Goal: Information Seeking & Learning: Learn about a topic

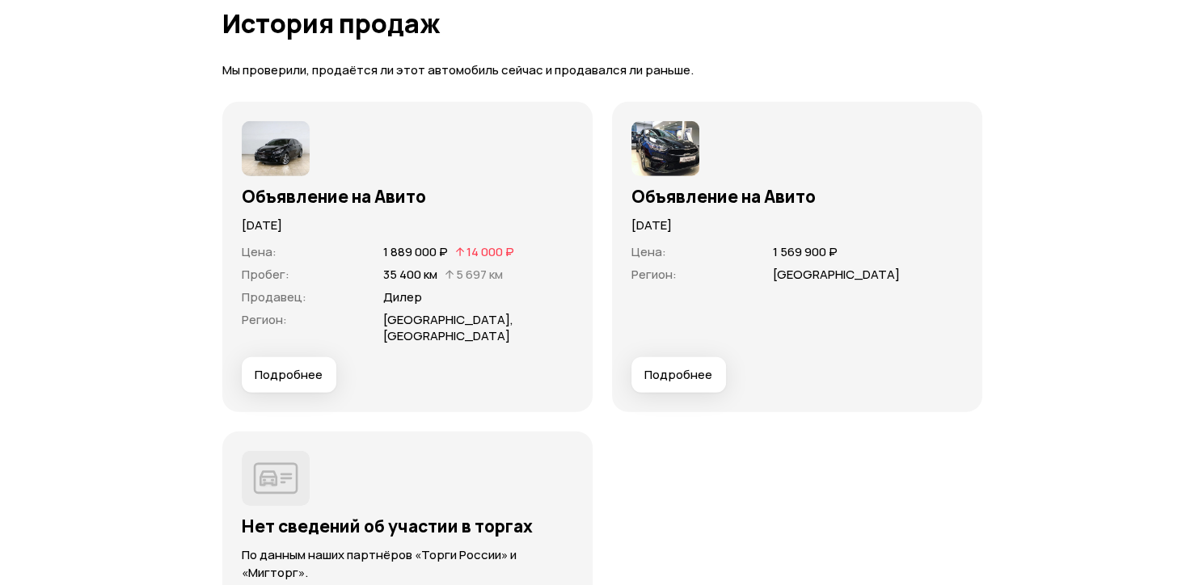
scroll to position [4711, 0]
click at [292, 366] on span "Подробнее" at bounding box center [282, 374] width 68 height 16
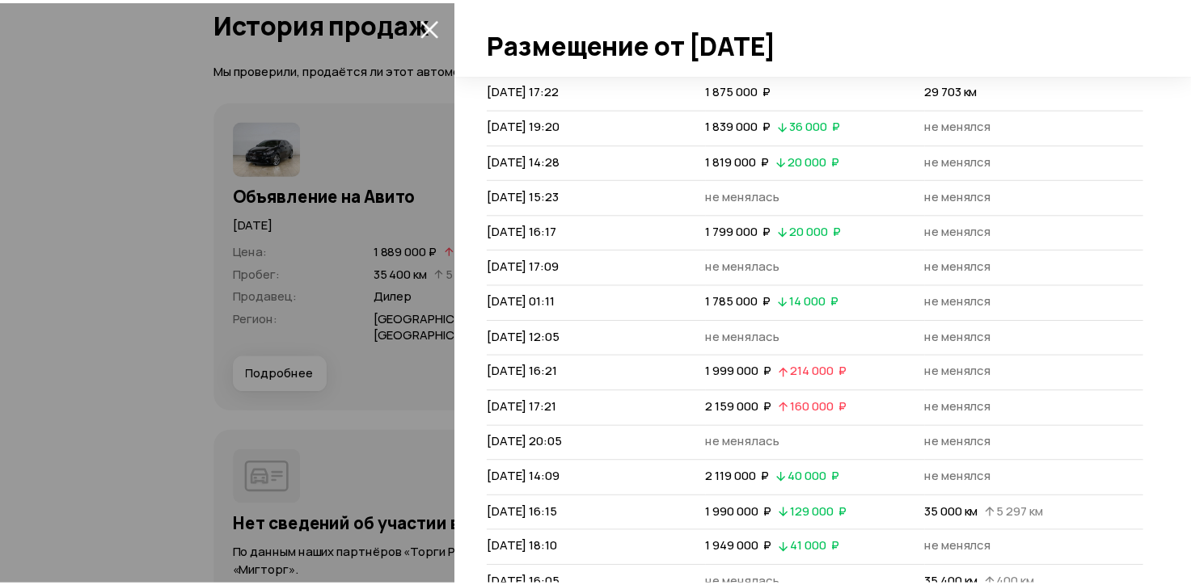
scroll to position [0, 0]
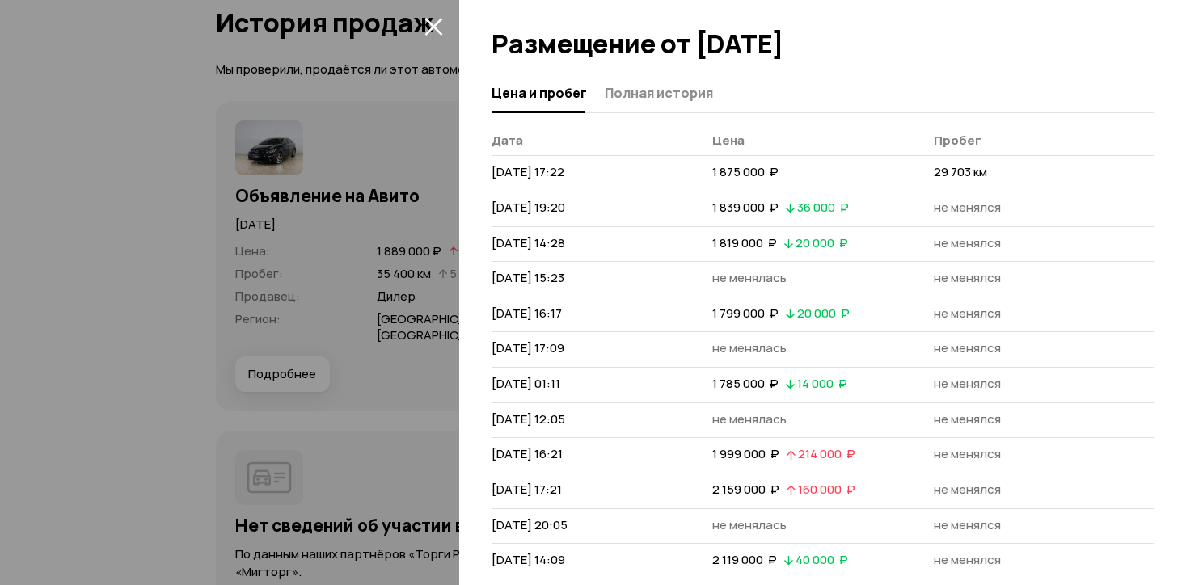
click at [342, 268] on div at bounding box center [601, 292] width 1203 height 585
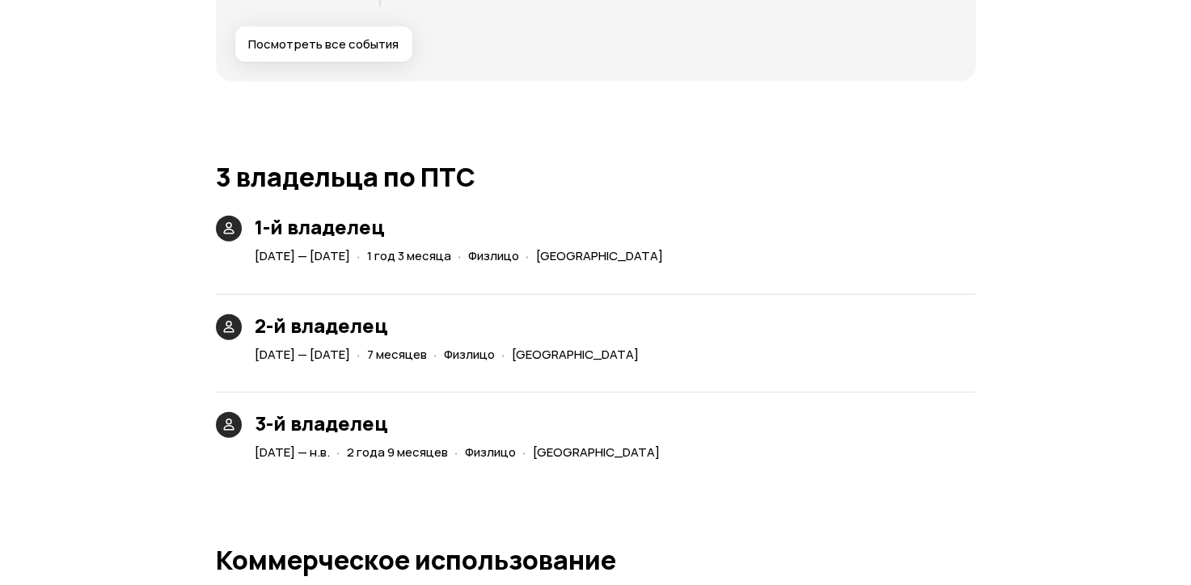
scroll to position [3622, 0]
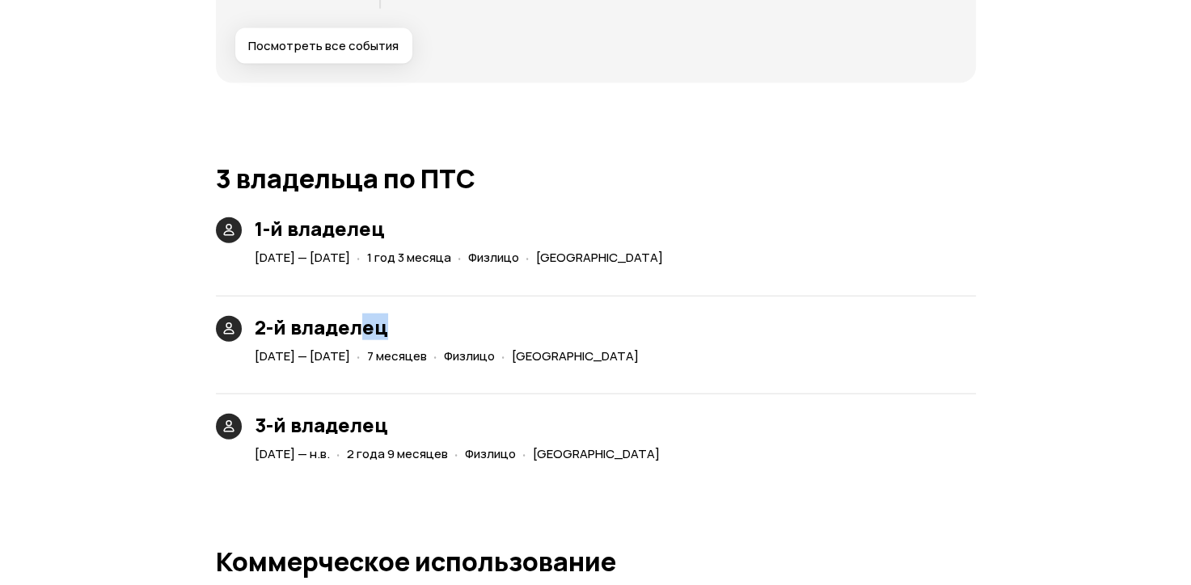
drag, startPoint x: 407, startPoint y: 336, endPoint x: 346, endPoint y: 327, distance: 61.2
click at [346, 327] on h3 "2-й владелец" at bounding box center [450, 327] width 390 height 23
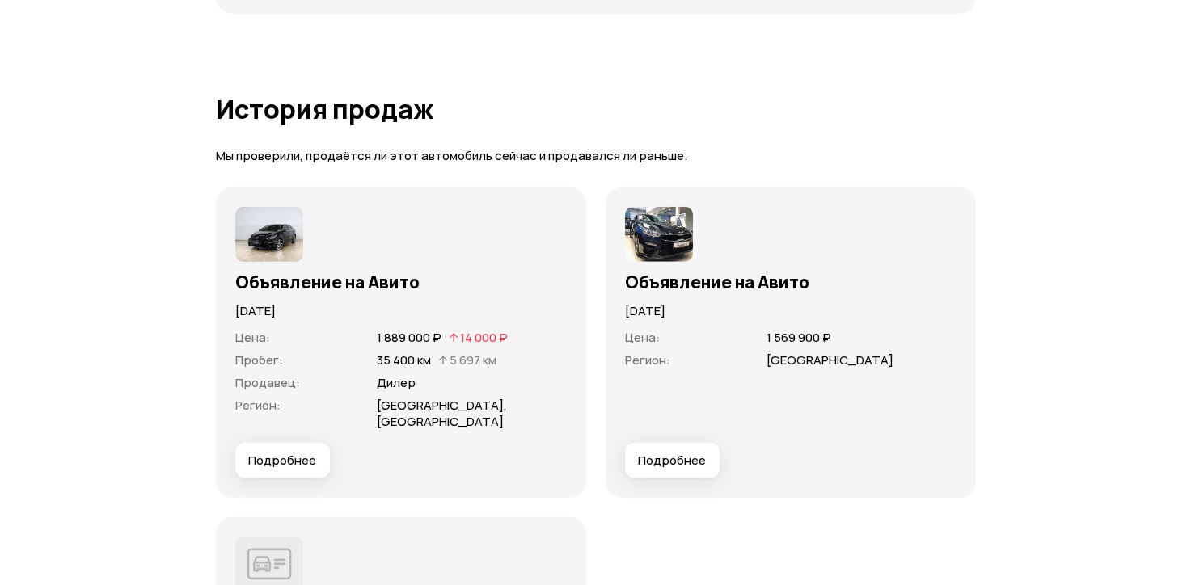
scroll to position [4653, 0]
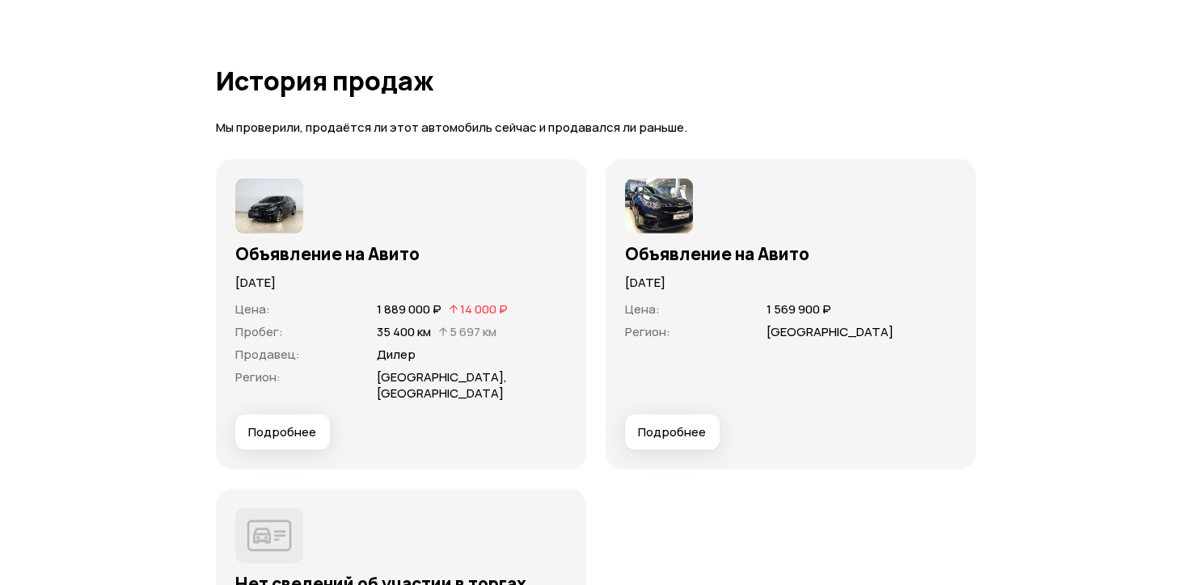
click at [272, 424] on span "Подробнее" at bounding box center [282, 432] width 68 height 16
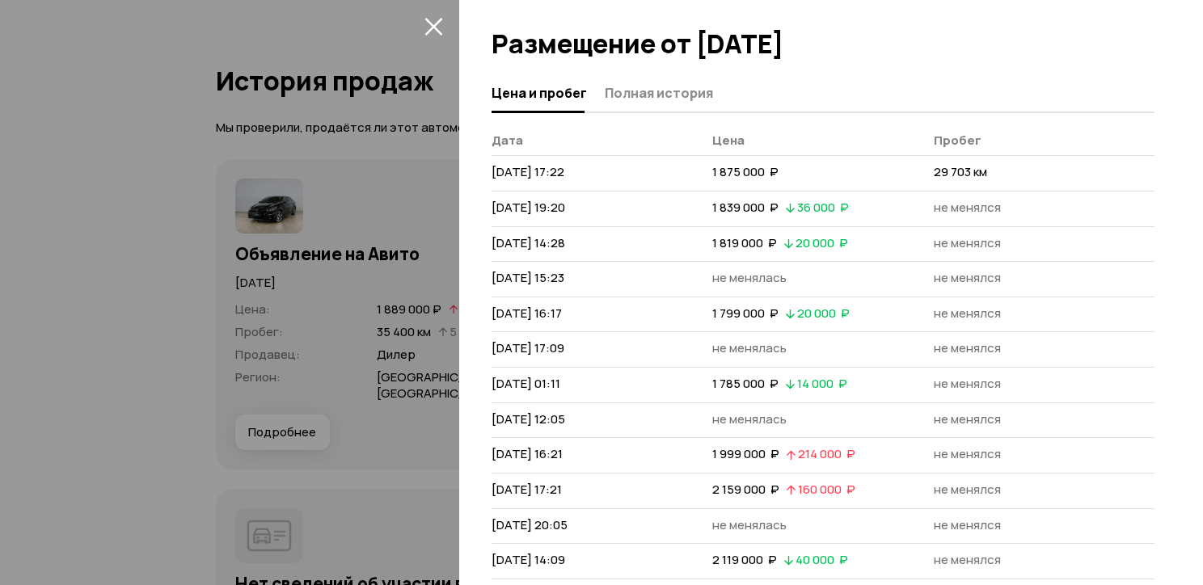
click at [362, 268] on div at bounding box center [601, 292] width 1203 height 585
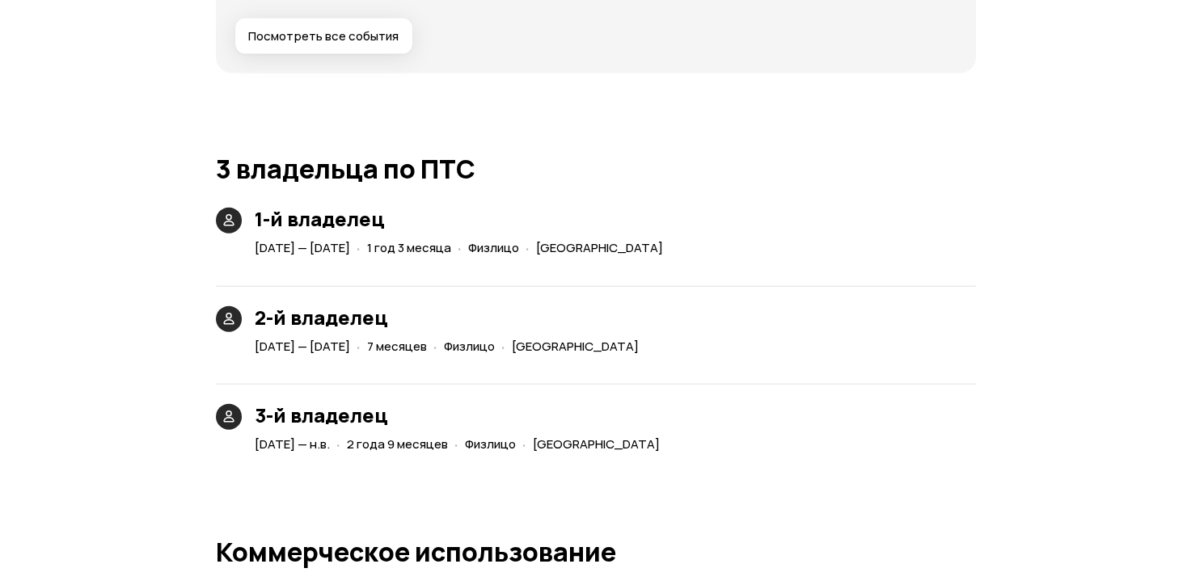
scroll to position [3638, 0]
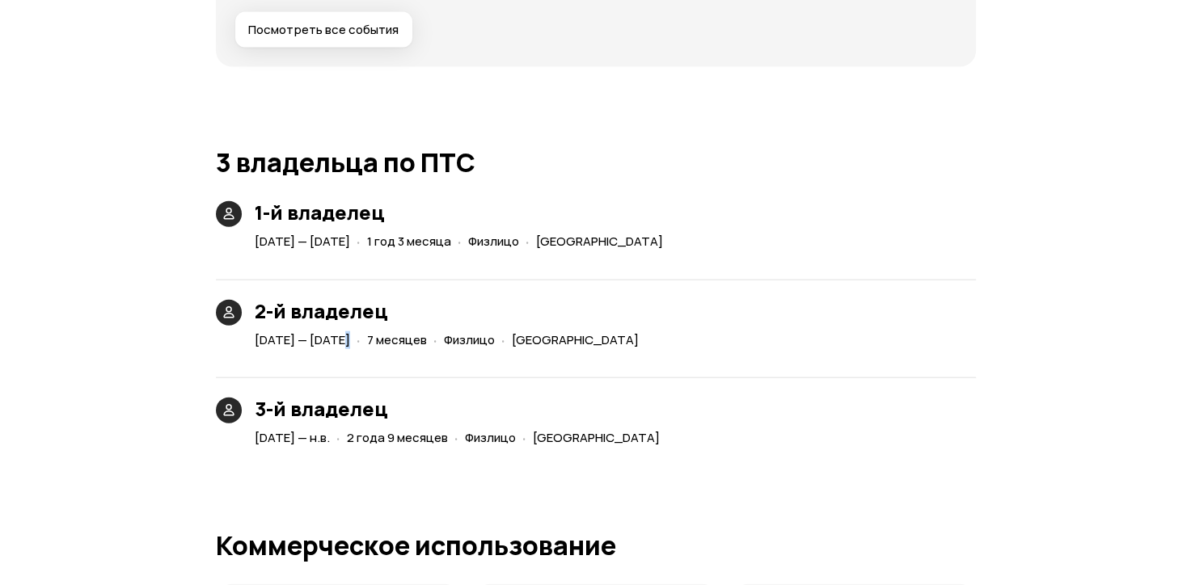
drag, startPoint x: 336, startPoint y: 338, endPoint x: 430, endPoint y: 330, distance: 94.1
click at [430, 330] on div "[DATE] — [DATE] · 7 месяцев · Физлицо · [GEOGRAPHIC_DATA]" at bounding box center [449, 340] width 397 height 23
click at [430, 330] on div "· 7 месяцев" at bounding box center [391, 340] width 77 height 23
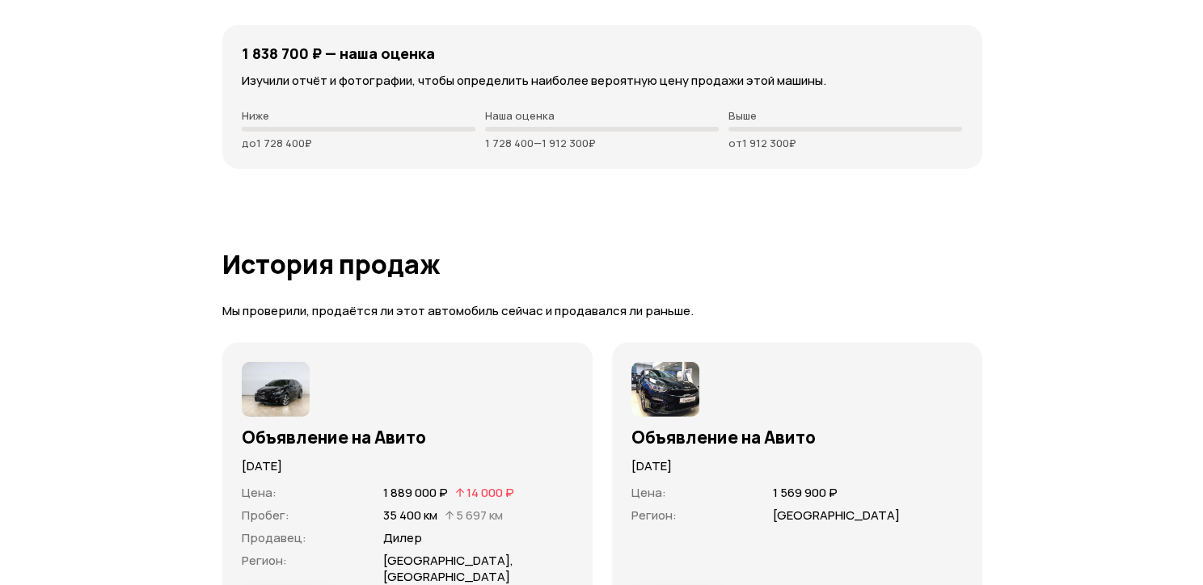
scroll to position [4775, 0]
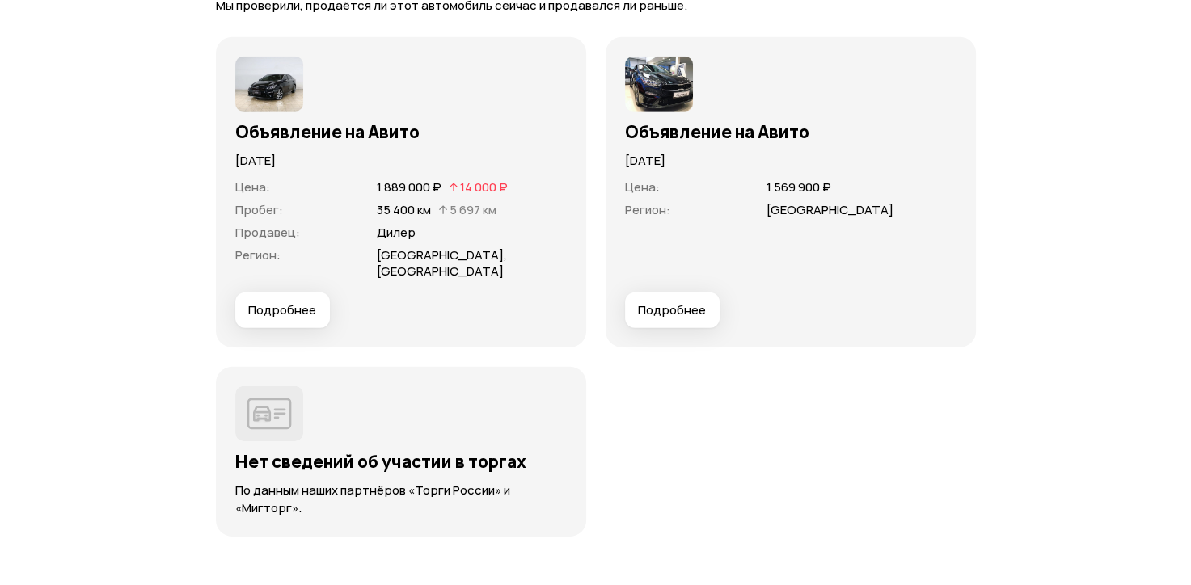
click at [304, 302] on span "Подробнее" at bounding box center [282, 310] width 68 height 16
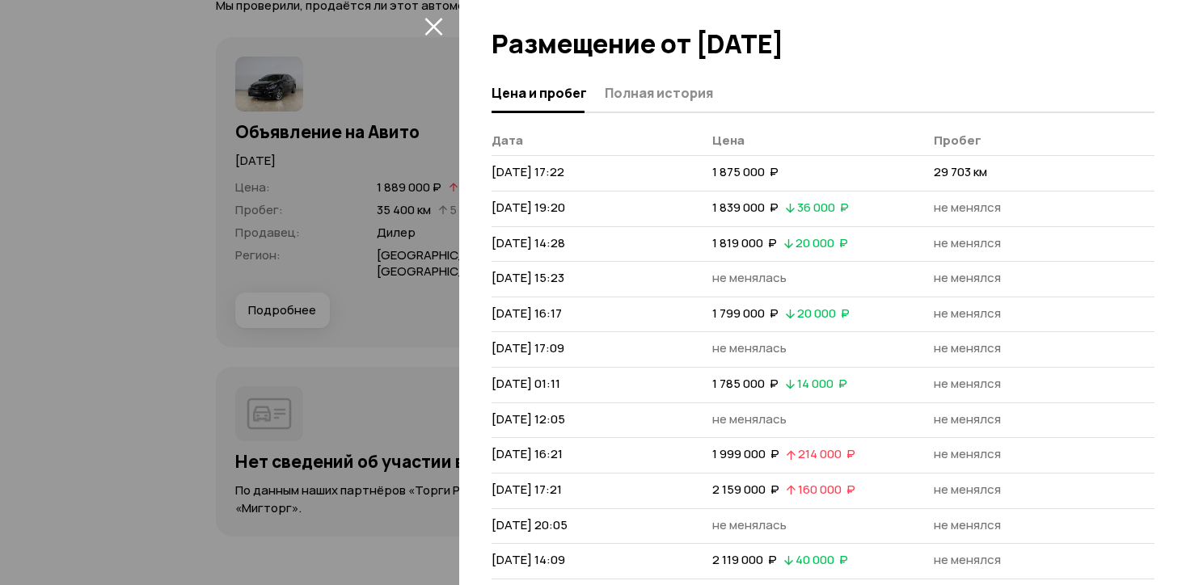
drag, startPoint x: 495, startPoint y: 169, endPoint x: 582, endPoint y: 166, distance: 87.4
click at [564, 167] on span "[DATE] 17:22" at bounding box center [528, 171] width 73 height 17
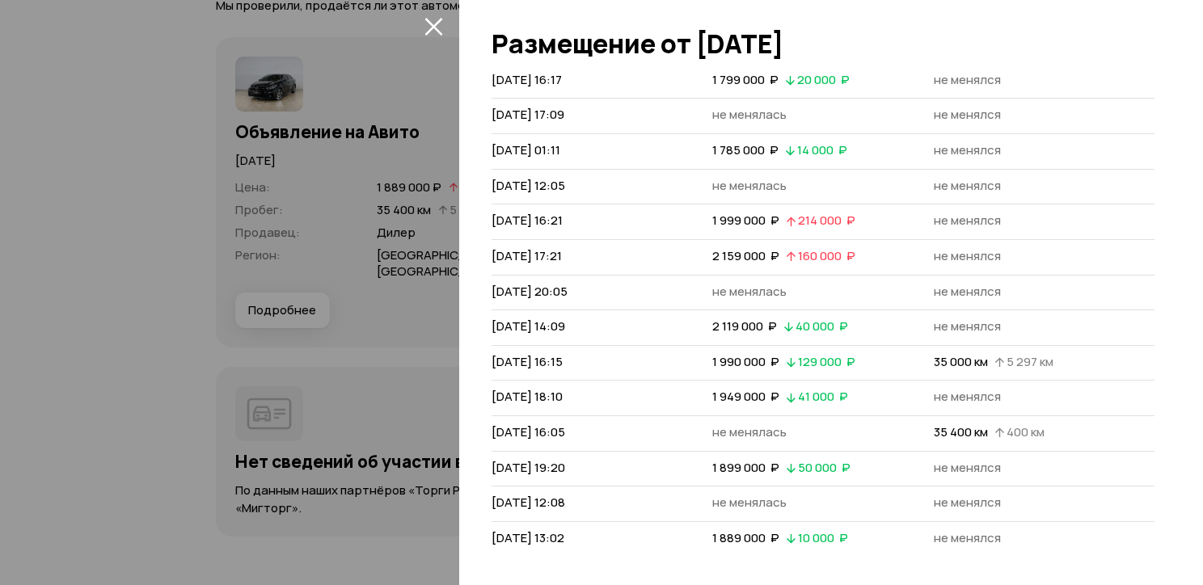
scroll to position [0, 0]
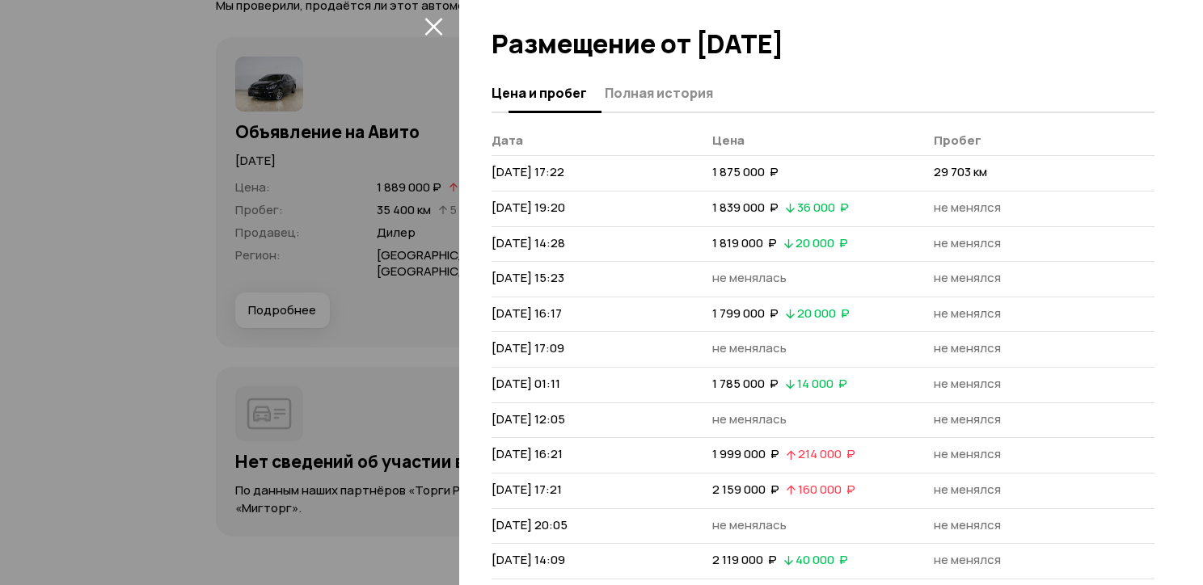
click at [661, 100] on span "Полная история" at bounding box center [659, 93] width 108 height 16
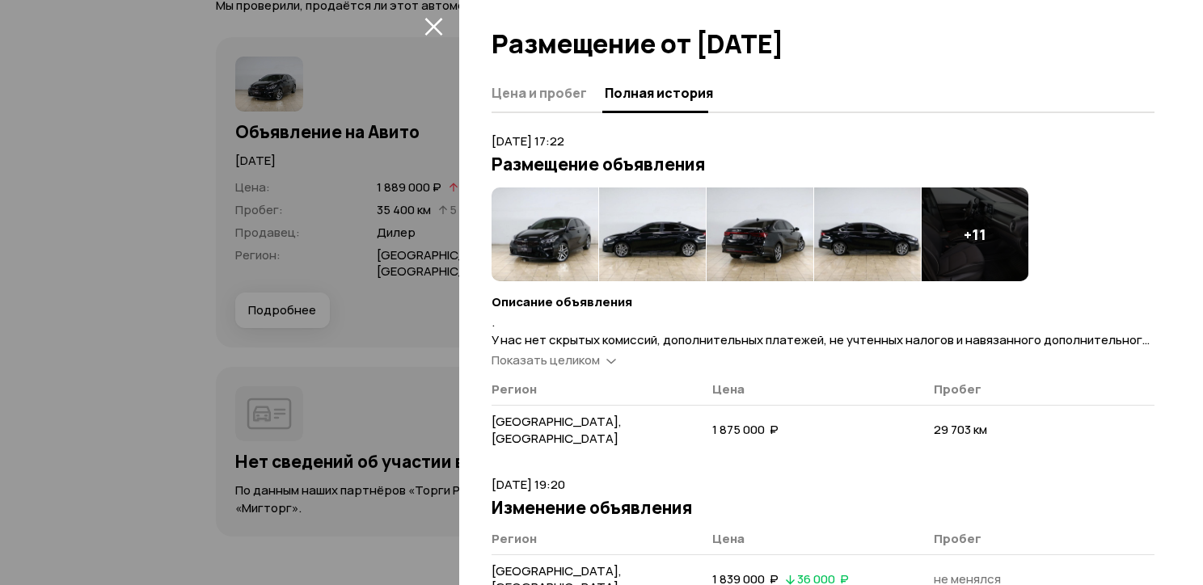
click at [604, 361] on div "Показать целиком" at bounding box center [553, 360] width 131 height 17
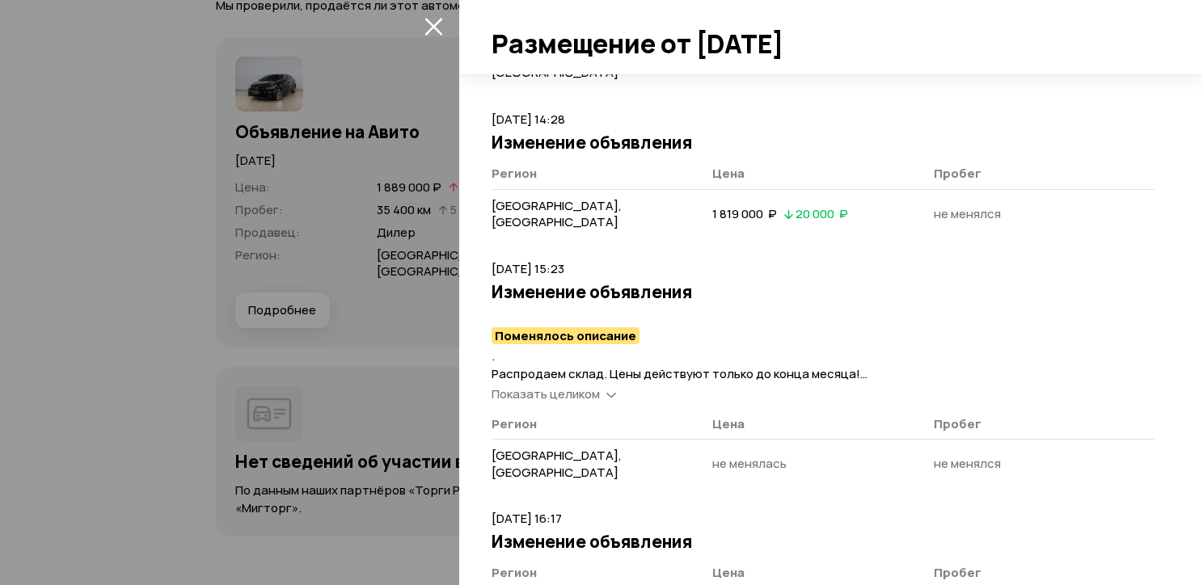
scroll to position [2179, 0]
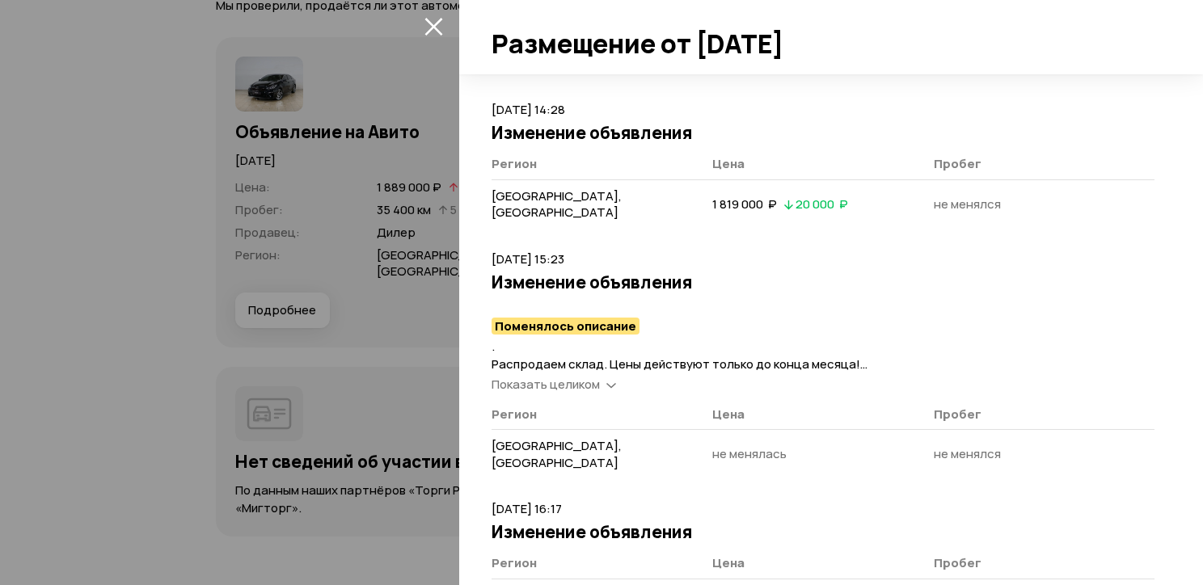
click at [603, 377] on div "Показать целиком" at bounding box center [553, 385] width 131 height 17
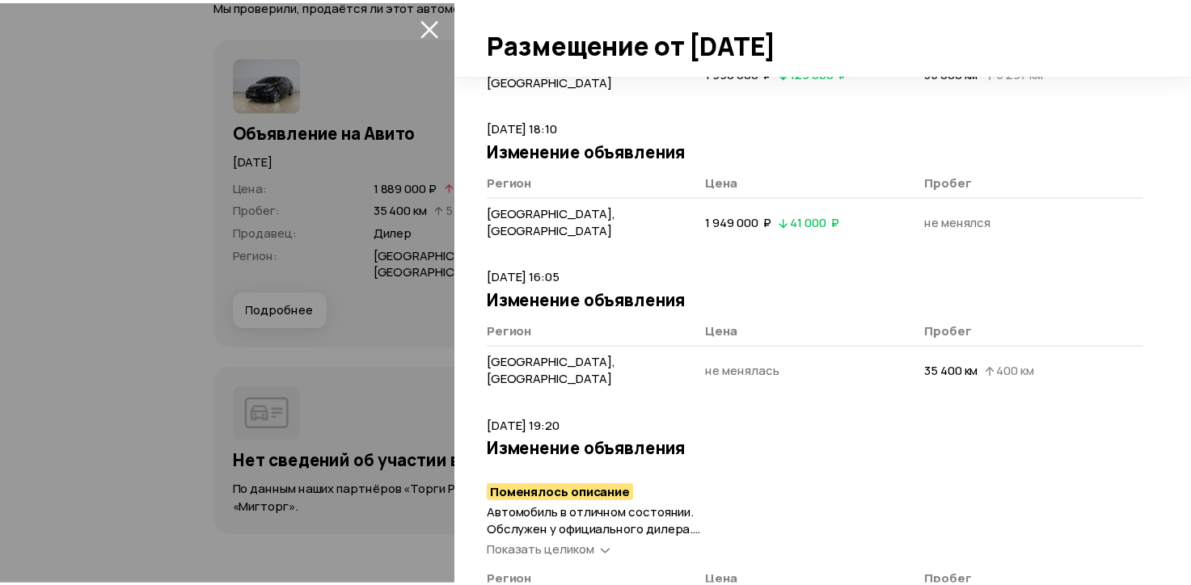
scroll to position [6284, 0]
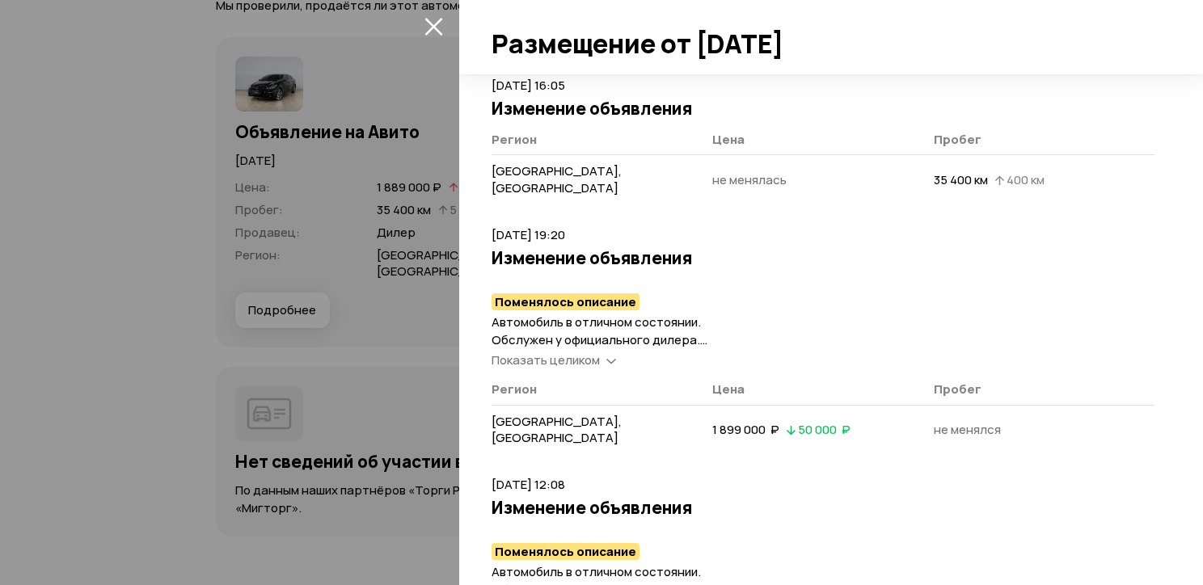
click at [386, 239] on div at bounding box center [601, 292] width 1203 height 585
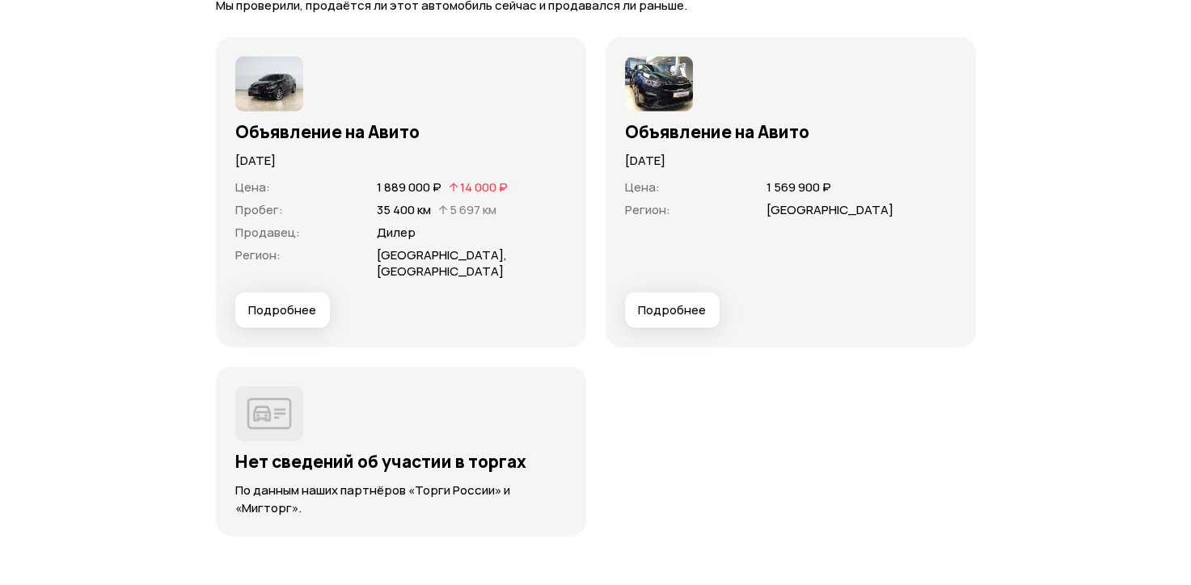
click at [659, 302] on span "Подробнее" at bounding box center [672, 310] width 68 height 16
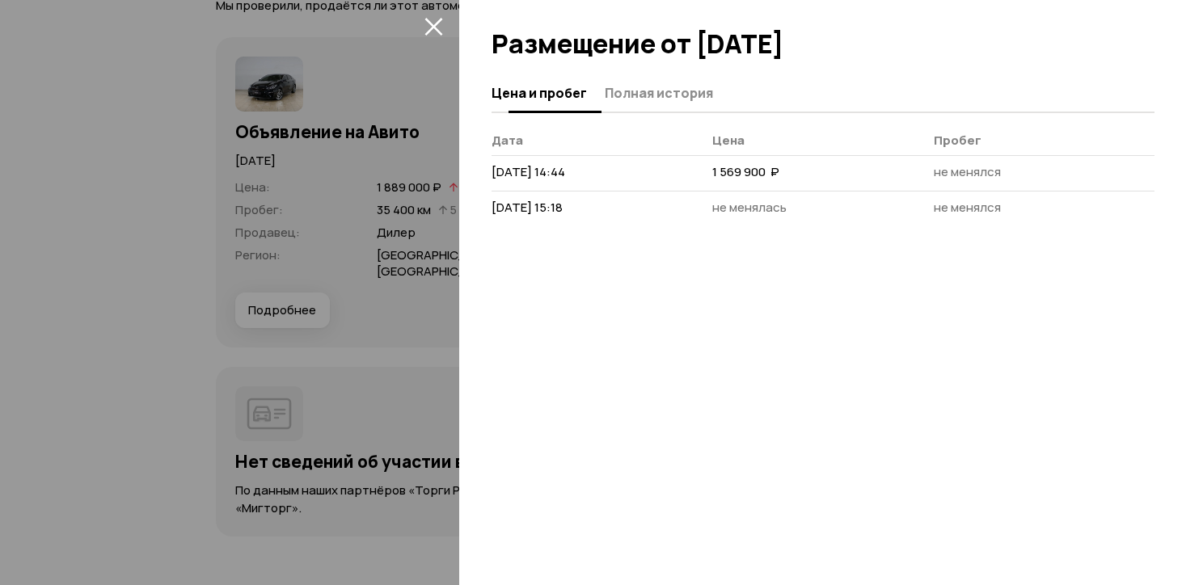
click at [621, 97] on span "Полная история" at bounding box center [659, 93] width 108 height 16
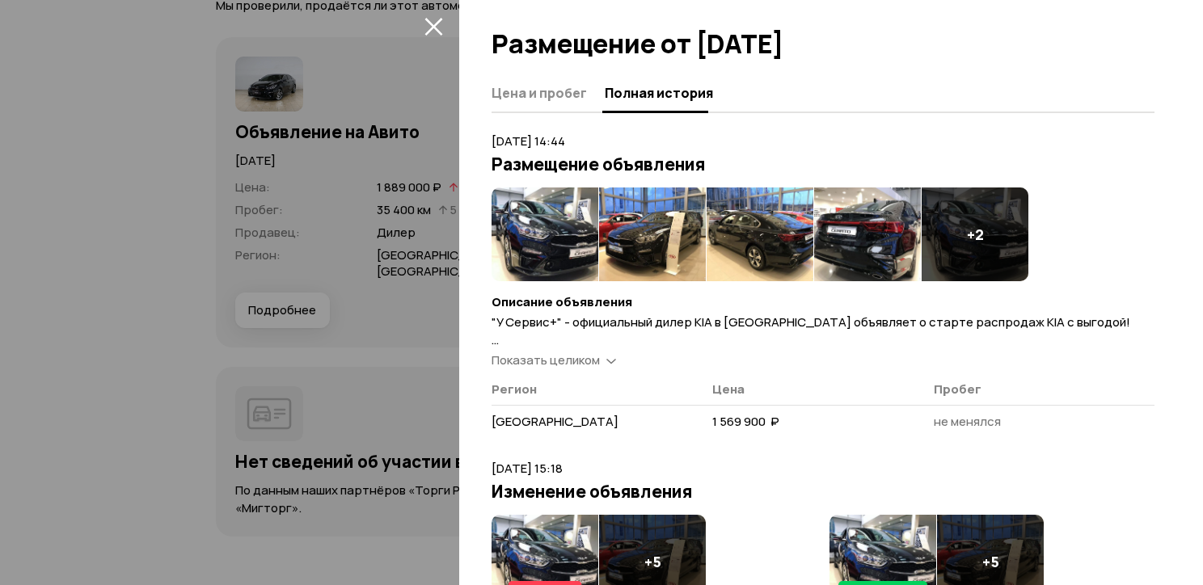
click at [506, 209] on img at bounding box center [545, 235] width 107 height 94
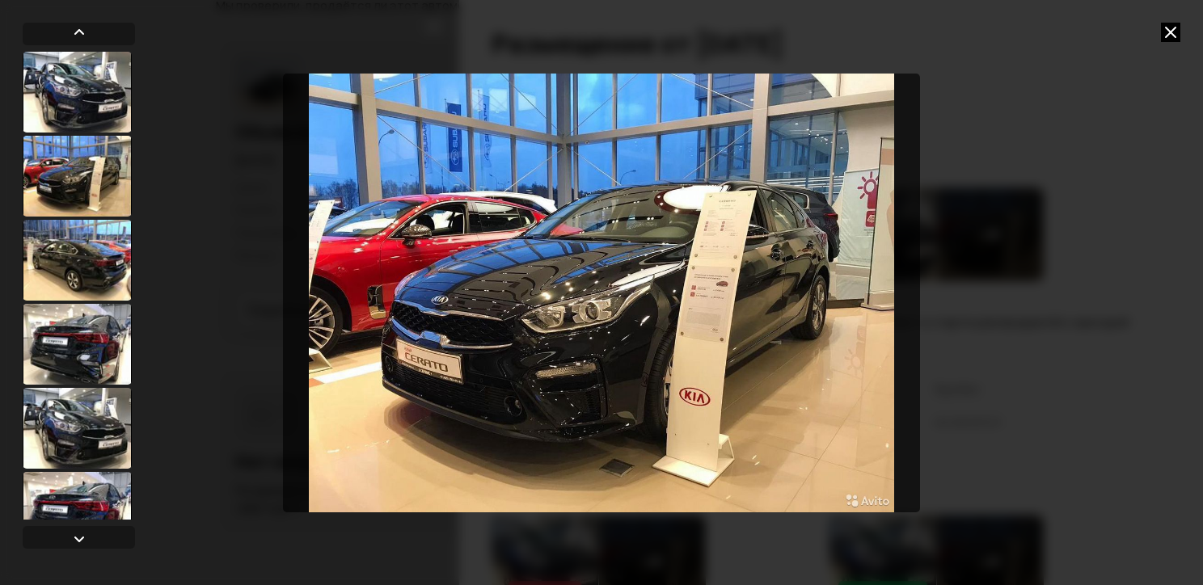
click at [1173, 21] on div at bounding box center [601, 292] width 1203 height 585
click at [1172, 26] on icon at bounding box center [1170, 32] width 19 height 19
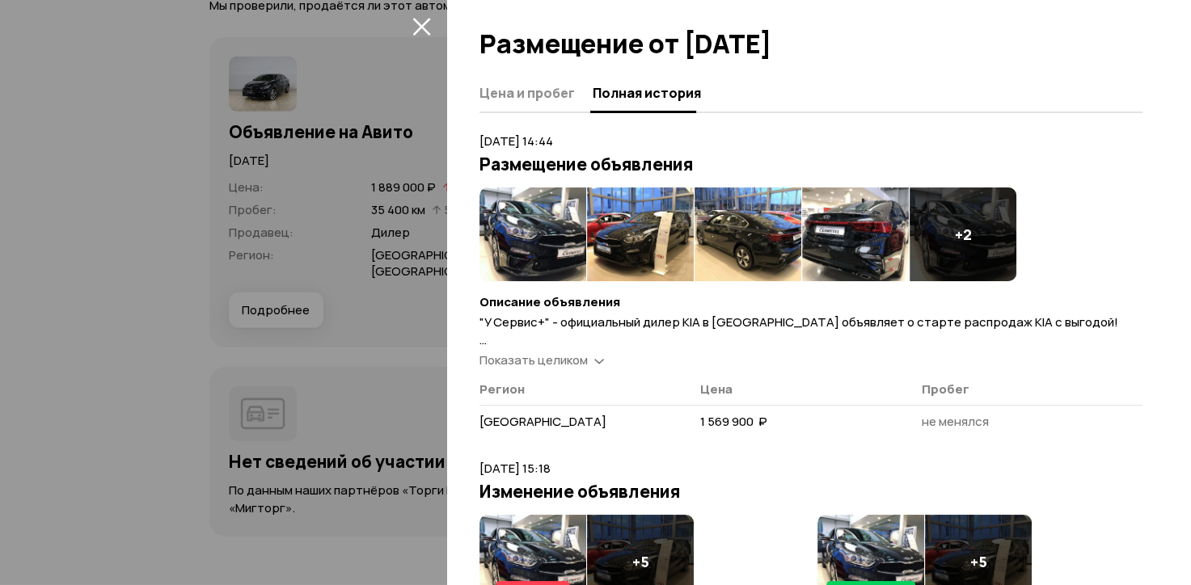
click at [360, 268] on div at bounding box center [595, 292] width 1191 height 585
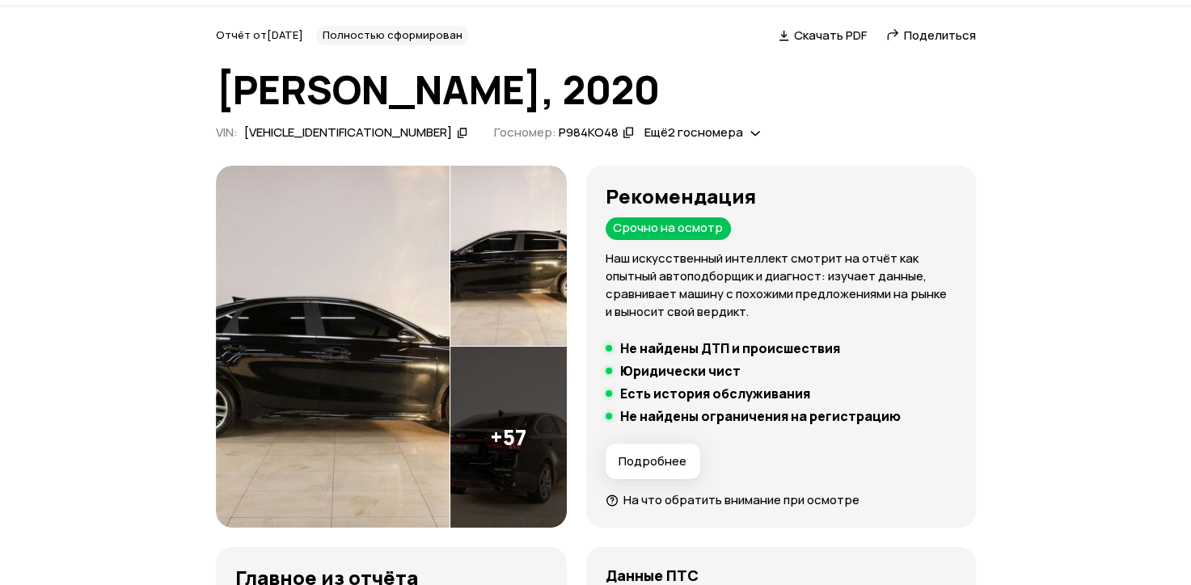
scroll to position [0, 0]
